Goal: Task Accomplishment & Management: Manage account settings

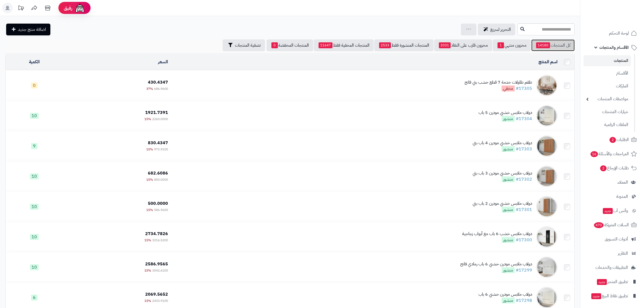
click at [547, 46] on span "14180" at bounding box center [543, 45] width 14 height 6
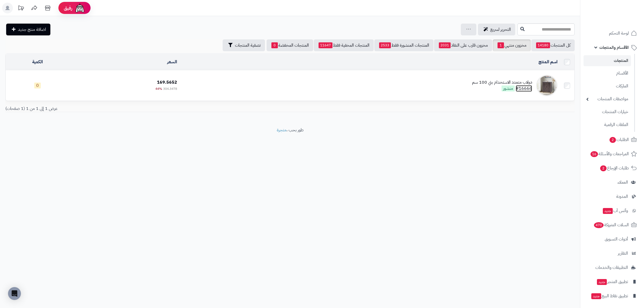
click at [527, 87] on link "#16666" at bounding box center [524, 88] width 16 height 6
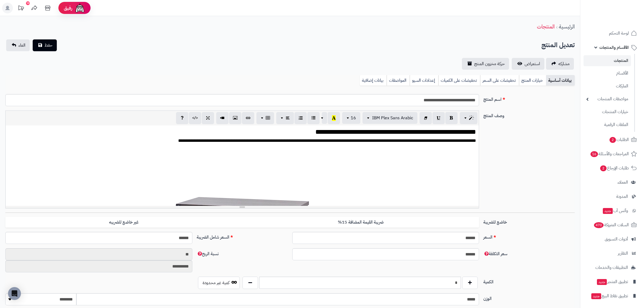
click at [371, 80] on link "بيانات إضافية" at bounding box center [373, 80] width 27 height 11
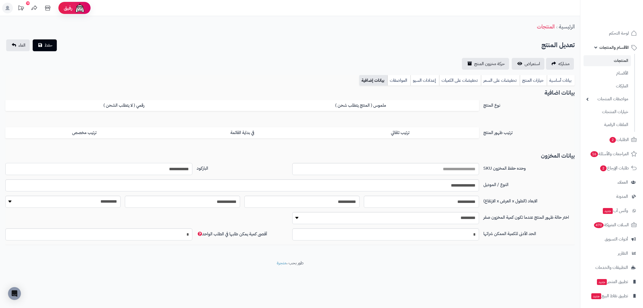
click at [164, 169] on input "**********" at bounding box center [98, 169] width 187 height 12
click at [572, 77] on link "بيانات أساسية" at bounding box center [561, 80] width 28 height 11
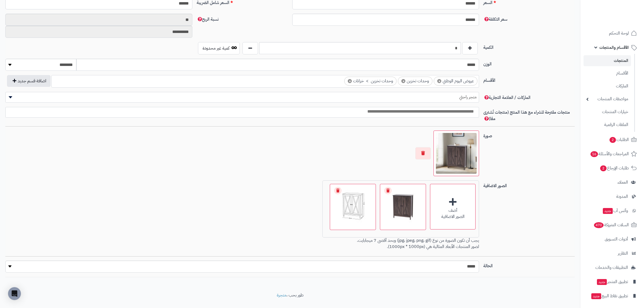
scroll to position [246, 0]
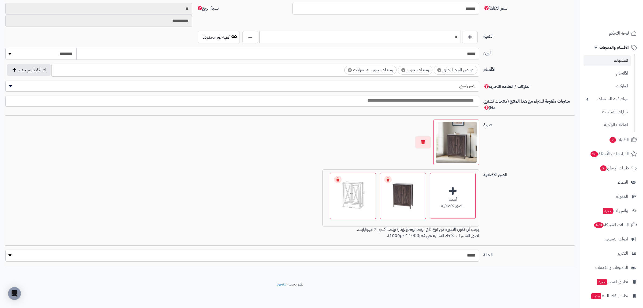
drag, startPoint x: 448, startPoint y: 36, endPoint x: 472, endPoint y: 37, distance: 24.2
click at [461, 37] on input "*" at bounding box center [360, 37] width 202 height 12
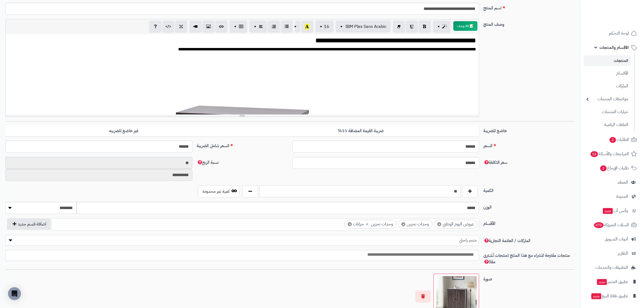
scroll to position [7, 0]
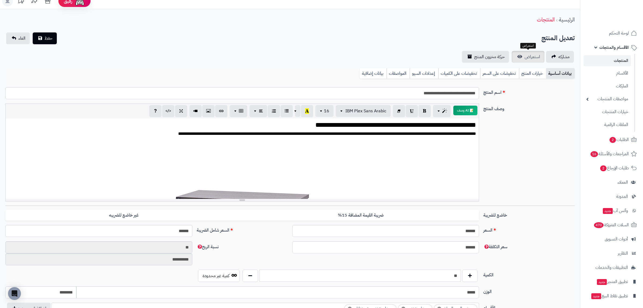
type input "**"
click at [48, 40] on span "حفظ" at bounding box center [48, 38] width 8 height 6
